Goal: Task Accomplishment & Management: Manage account settings

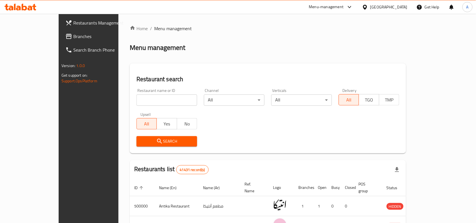
click at [135, 107] on div "Restaurant name or ID Restaurant name or ID" at bounding box center [166, 97] width 67 height 24
click at [137, 102] on input "search" at bounding box center [167, 100] width 61 height 11
paste input "667364"
type input "667364"
click button "Search" at bounding box center [167, 141] width 61 height 10
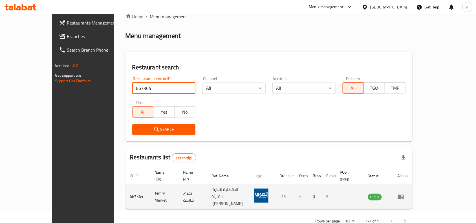
scroll to position [17, 0]
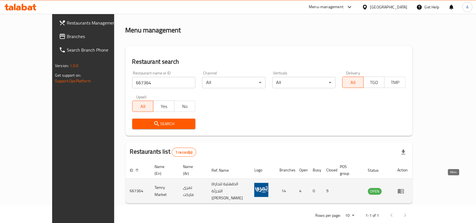
click at [405, 188] on icon "enhanced table" at bounding box center [401, 191] width 7 height 7
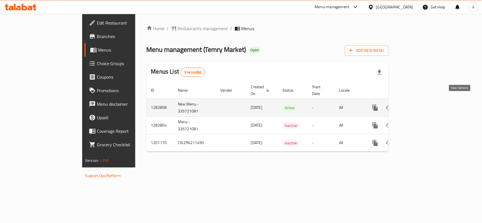
click at [419, 104] on icon "enhanced table" at bounding box center [415, 107] width 7 height 7
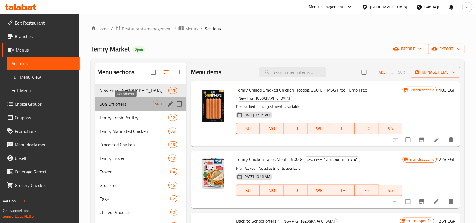
click at [127, 105] on span "50% Off offers" at bounding box center [126, 104] width 53 height 7
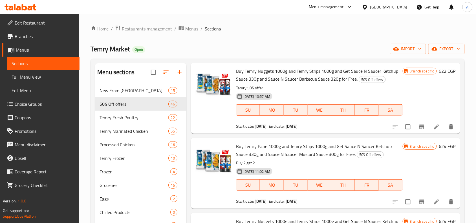
scroll to position [106, 0]
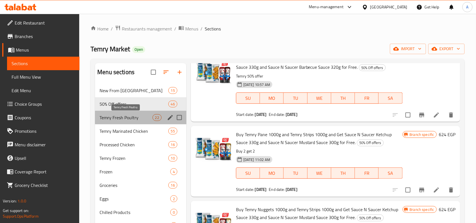
click at [146, 115] on span "Temry Fresh Poultry" at bounding box center [126, 117] width 53 height 7
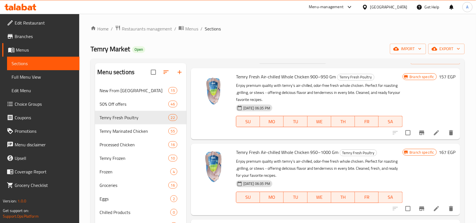
scroll to position [35, 0]
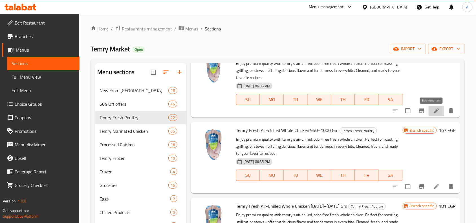
click at [433, 109] on icon at bounding box center [436, 110] width 7 height 7
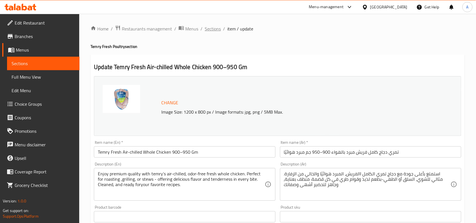
click at [214, 30] on span "Sections" at bounding box center [213, 28] width 16 height 7
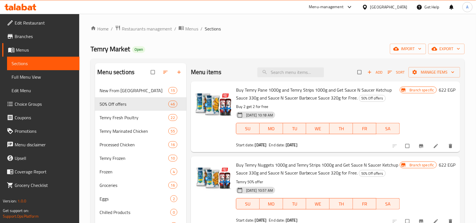
click at [30, 39] on span "Branches" at bounding box center [45, 36] width 60 height 7
